Goal: Browse casually: Explore the website without a specific task or goal

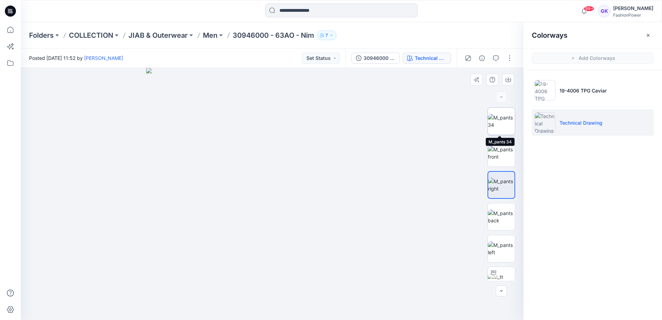
click at [507, 127] on img at bounding box center [501, 121] width 27 height 15
click at [501, 150] on img at bounding box center [501, 153] width 27 height 15
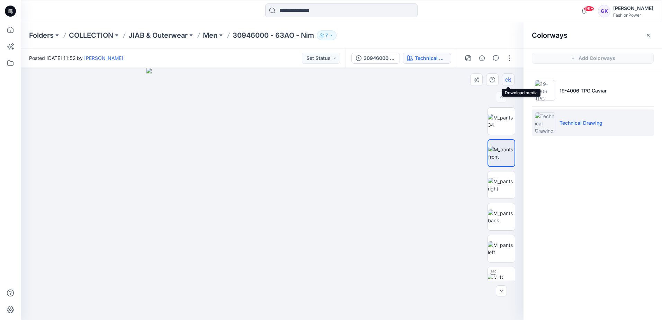
click at [510, 77] on icon "button" at bounding box center [509, 80] width 6 height 6
click at [494, 185] on img at bounding box center [501, 185] width 27 height 15
click at [507, 79] on icon "button" at bounding box center [509, 80] width 6 height 6
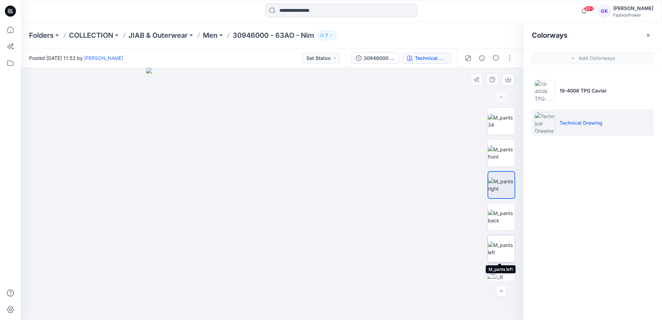
click at [493, 253] on img at bounding box center [501, 248] width 27 height 15
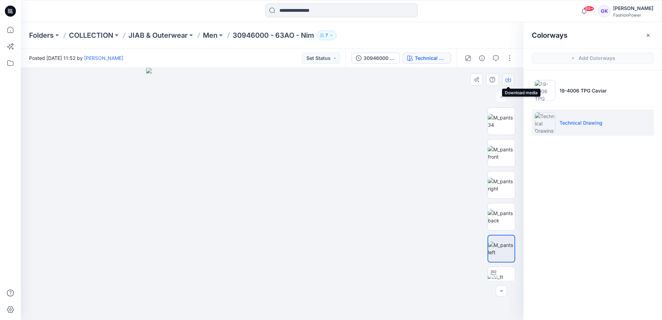
click at [511, 81] on icon "button" at bounding box center [509, 80] width 6 height 4
drag, startPoint x: 474, startPoint y: 234, endPoint x: 487, endPoint y: 227, distance: 14.1
click at [474, 234] on div at bounding box center [272, 194] width 503 height 252
click at [497, 221] on img at bounding box center [501, 217] width 27 height 15
click at [508, 79] on icon "button" at bounding box center [508, 78] width 3 height 3
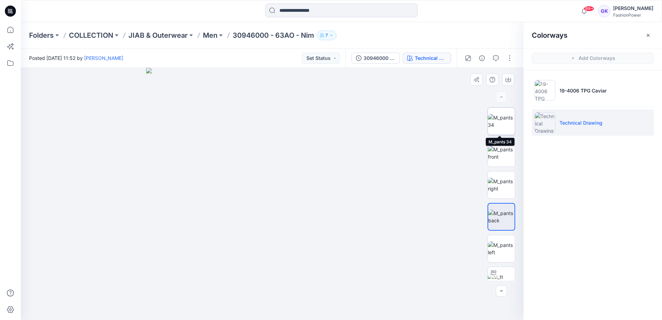
click at [495, 128] on img at bounding box center [501, 121] width 27 height 15
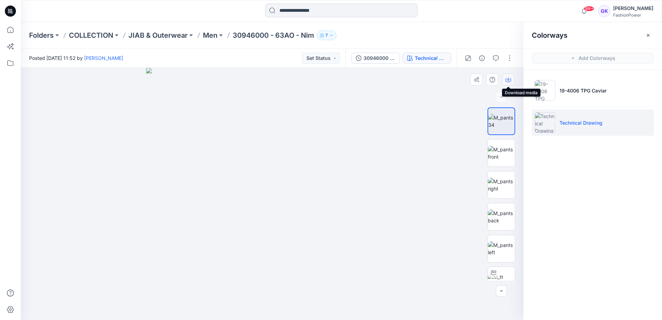
click at [511, 77] on button "button" at bounding box center [508, 79] width 12 height 12
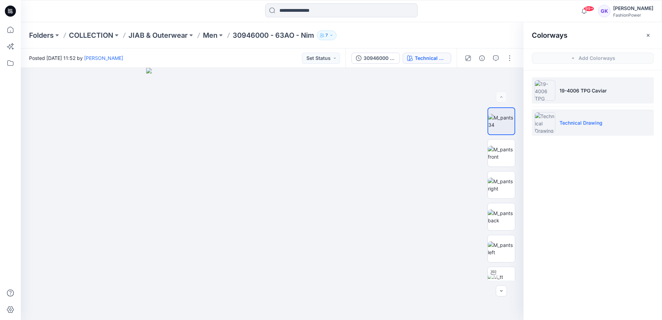
click at [642, 88] on li "19-4006 TPG Caviar" at bounding box center [593, 90] width 122 height 26
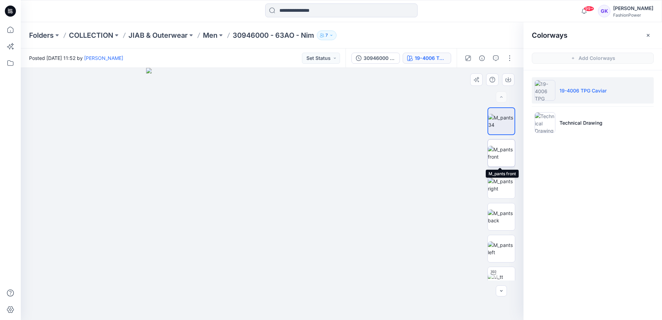
click at [500, 146] on img at bounding box center [501, 153] width 27 height 15
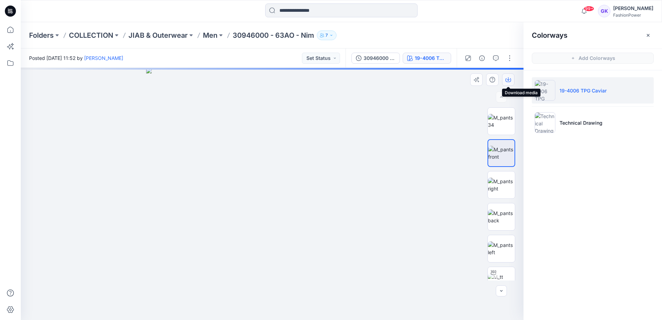
click at [510, 80] on icon "button" at bounding box center [509, 80] width 6 height 6
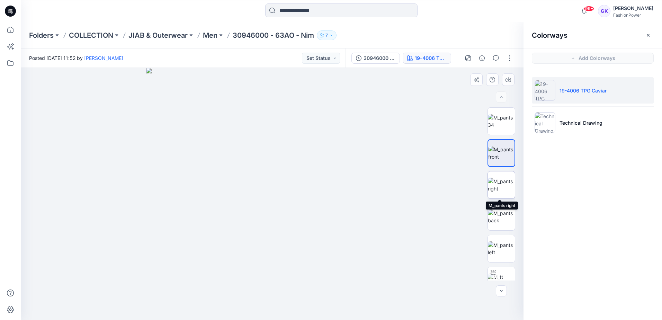
click at [493, 186] on img at bounding box center [501, 185] width 27 height 15
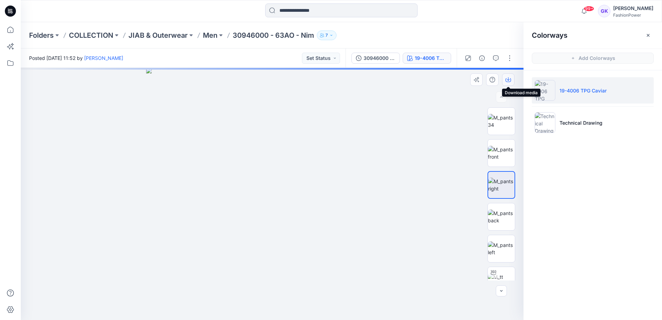
click at [508, 80] on icon "button" at bounding box center [508, 78] width 3 height 3
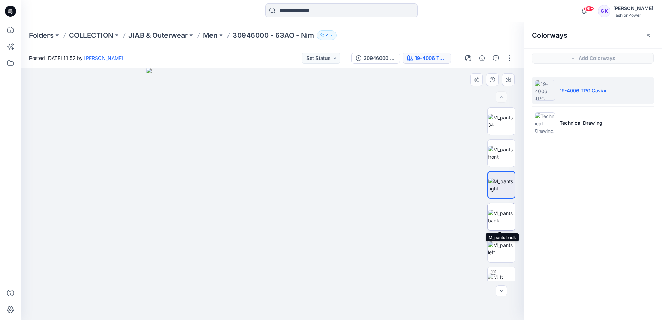
click at [497, 218] on img at bounding box center [501, 217] width 27 height 15
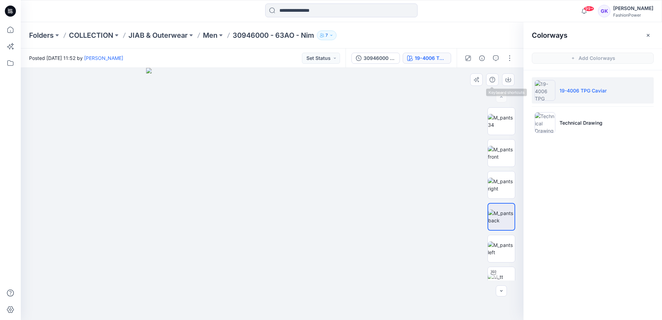
drag, startPoint x: 453, startPoint y: 115, endPoint x: 473, endPoint y: 99, distance: 25.9
click at [453, 116] on div at bounding box center [272, 194] width 503 height 252
click at [508, 79] on icon "button" at bounding box center [508, 78] width 3 height 3
click at [496, 252] on img at bounding box center [501, 248] width 27 height 15
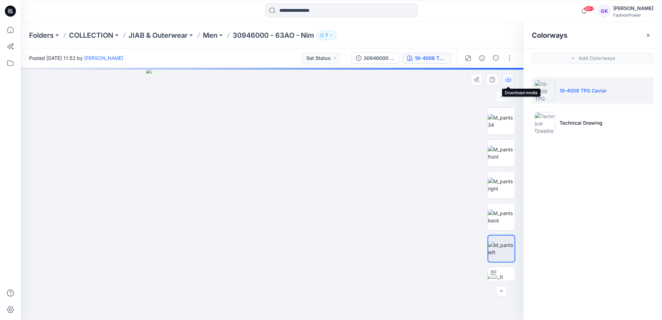
click at [508, 81] on icon "button" at bounding box center [509, 80] width 6 height 6
